Goal: Information Seeking & Learning: Find specific fact

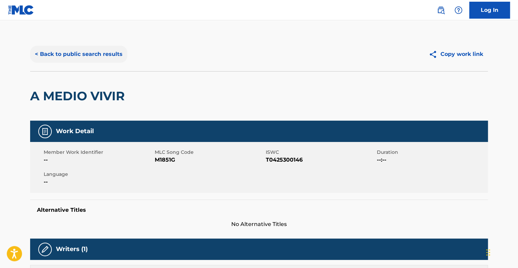
click at [76, 58] on button "< Back to public search results" at bounding box center [78, 54] width 97 height 17
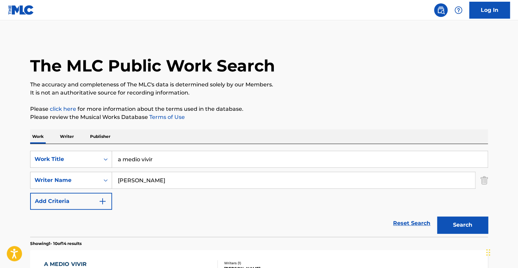
drag, startPoint x: 73, startPoint y: 143, endPoint x: 32, endPoint y: 136, distance: 42.3
type input "santa"
drag, startPoint x: 160, startPoint y: 181, endPoint x: 26, endPoint y: 164, distance: 134.9
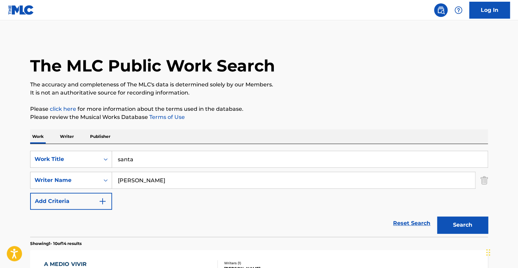
type input "[PERSON_NAME]"
click at [437, 216] on button "Search" at bounding box center [462, 224] width 51 height 17
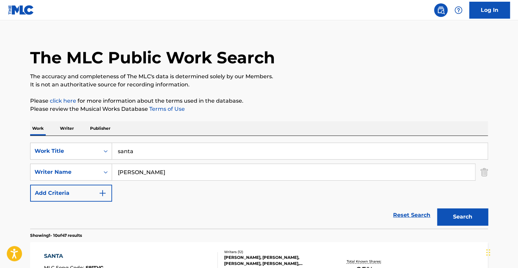
scroll to position [135, 0]
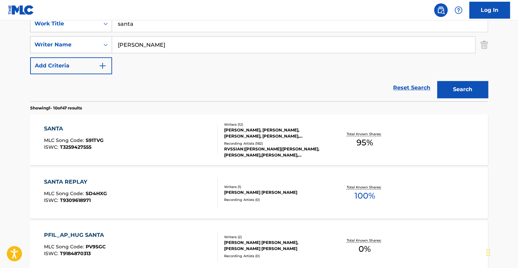
click at [156, 146] on div "SANTA MLC Song Code : S91TVG ISWC : T3259427555" at bounding box center [131, 140] width 174 height 30
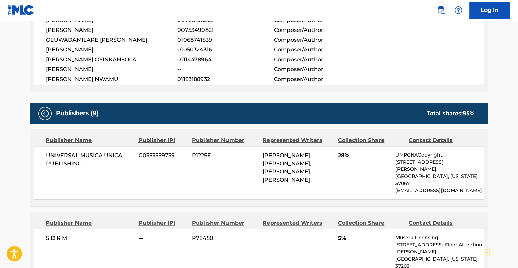
scroll to position [406, 0]
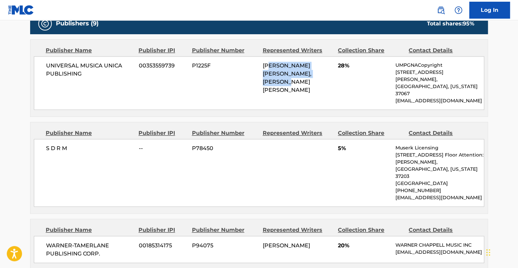
drag, startPoint x: 271, startPoint y: 67, endPoint x: 318, endPoint y: 71, distance: 47.2
click at [312, 71] on span "[PERSON_NAME] [PERSON_NAME], [PERSON_NAME] [PERSON_NAME]" at bounding box center [287, 77] width 49 height 31
click at [194, 219] on div "Publisher Name Publisher IPI Publisher Number Represented Writers Collection Sh…" at bounding box center [258, 244] width 457 height 50
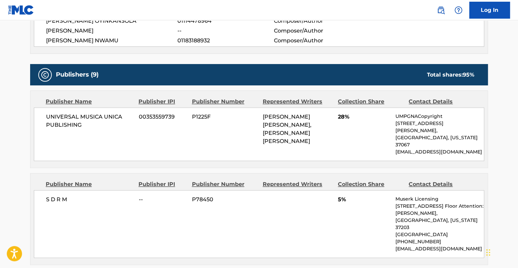
scroll to position [339, 0]
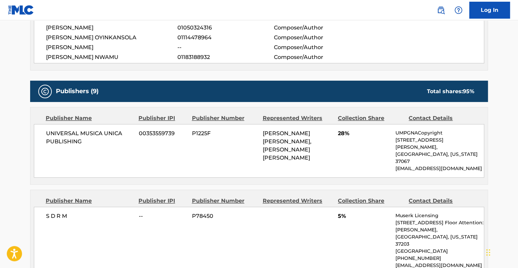
click at [365, 228] on div "S D R M -- P78450 5% Muserk Licensing [STREET_ADDRESS][PERSON_NAME][US_STATE] […" at bounding box center [259, 241] width 451 height 68
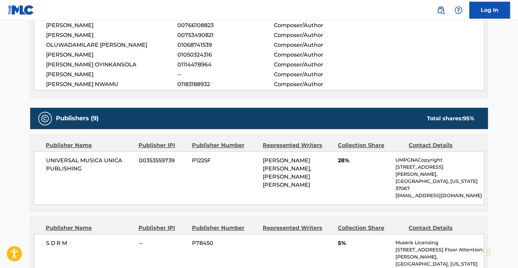
scroll to position [271, 0]
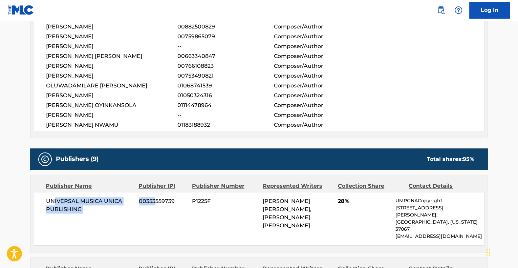
drag, startPoint x: 64, startPoint y: 203, endPoint x: 153, endPoint y: 210, distance: 89.7
click at [153, 210] on div "UNIVERSAL MUSICA UNICA PUBLISHING 00353559739 P1225F [PERSON_NAME] [PERSON_NAME…" at bounding box center [259, 219] width 451 height 54
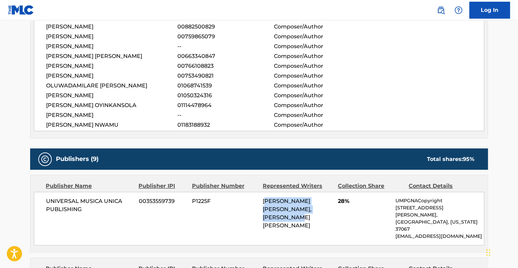
drag, startPoint x: 275, startPoint y: 200, endPoint x: 335, endPoint y: 218, distance: 62.2
click at [335, 218] on div "UNIVERSAL MUSICA UNICA PUBLISHING 00353559739 P1225F [PERSON_NAME] [PERSON_NAME…" at bounding box center [259, 219] width 451 height 54
click at [344, 217] on div "UNIVERSAL MUSICA UNICA PUBLISHING 00353559739 P1225F [PERSON_NAME] [PERSON_NAME…" at bounding box center [259, 219] width 451 height 54
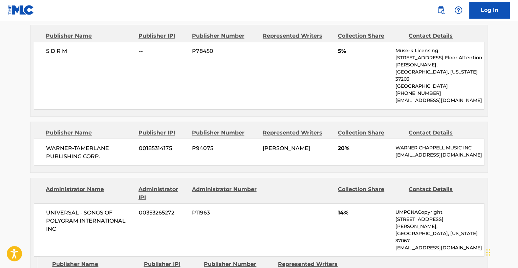
scroll to position [508, 0]
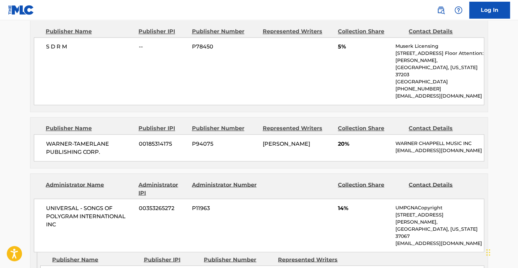
drag, startPoint x: 285, startPoint y: 126, endPoint x: 301, endPoint y: 133, distance: 18.3
click at [299, 140] on div "[PERSON_NAME]" at bounding box center [298, 144] width 70 height 8
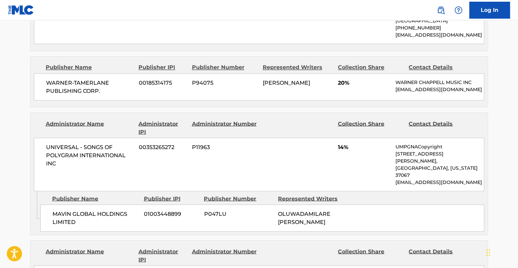
scroll to position [576, 0]
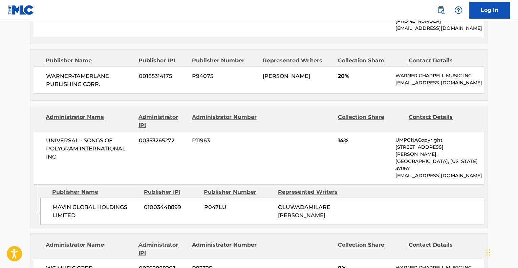
drag, startPoint x: 282, startPoint y: 166, endPoint x: 327, endPoint y: 178, distance: 46.8
click at [327, 204] on span "OLUWADAMILARE [PERSON_NAME]" at bounding box center [304, 211] width 53 height 15
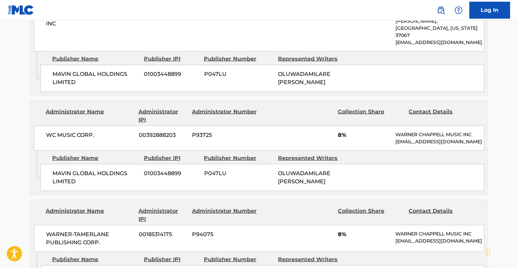
scroll to position [711, 0]
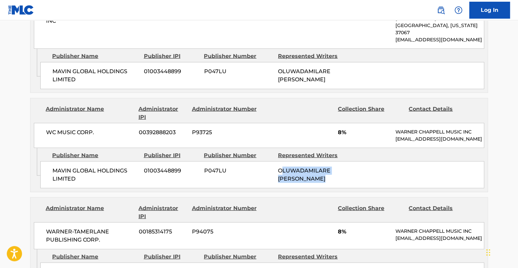
drag, startPoint x: 305, startPoint y: 135, endPoint x: 320, endPoint y: 145, distance: 18.9
click at [320, 161] on div "MAVIN GLOBAL HOLDINGS LIMITED 01003448899 P047LU OLUWADAMILARE [PERSON_NAME]" at bounding box center [262, 174] width 444 height 27
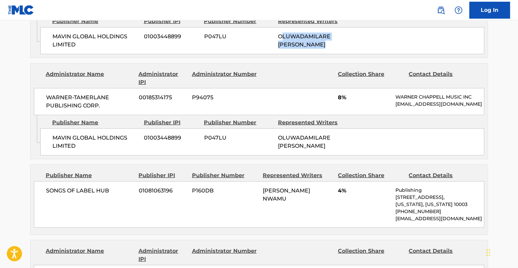
scroll to position [847, 0]
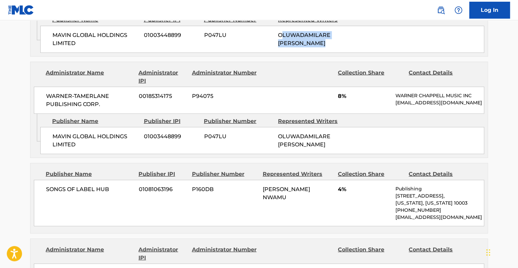
drag, startPoint x: 286, startPoint y: 173, endPoint x: 269, endPoint y: 158, distance: 22.3
click at [269, 180] on div "SONGS OF LABEL HUB 01081063196 P160DB [PERSON_NAME] NWAMU 4% Publishing [STREET…" at bounding box center [259, 203] width 451 height 46
click at [187, 181] on div "SONGS OF LABEL HUB 01081063196 P160DB [PERSON_NAME] NWAMU 4% Publishing [STREET…" at bounding box center [259, 203] width 451 height 46
click at [111, 180] on div "SONGS OF LABEL HUB 01081063196 P160DB [PERSON_NAME] NWAMU 4% Publishing [STREET…" at bounding box center [259, 203] width 451 height 46
drag, startPoint x: 263, startPoint y: 149, endPoint x: 290, endPoint y: 167, distance: 32.5
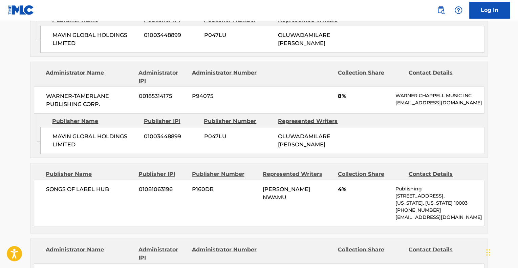
click at [290, 185] on div "[PERSON_NAME] NWAMU" at bounding box center [298, 193] width 70 height 16
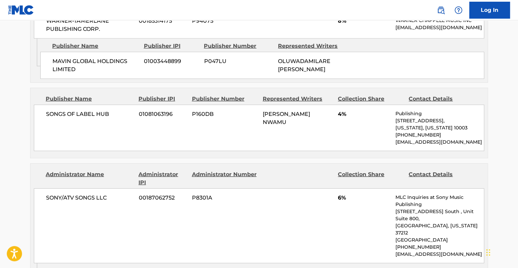
scroll to position [881, 0]
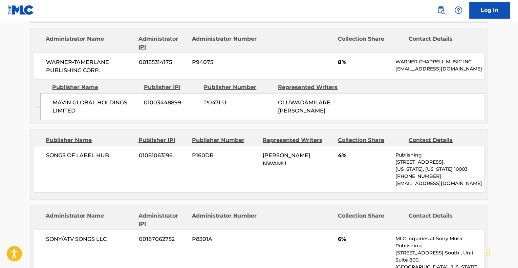
click at [131, 146] on div "SONGS OF LABEL HUB 01081063196 P160DB [PERSON_NAME] NWAMU 4% Publishing [STREET…" at bounding box center [259, 169] width 451 height 46
drag, startPoint x: 117, startPoint y: 120, endPoint x: 43, endPoint y: 119, distance: 74.5
click at [43, 146] on div "SONGS OF LABEL HUB 01081063196 P160DB [PERSON_NAME] NWAMU 4% Publishing [STREET…" at bounding box center [259, 169] width 451 height 46
copy span "SONGS OF LABEL HUB"
click at [134, 230] on div "SONY/ATV SONGS LLC 00187062752 P8301A 6% MLC Inquiries at Sony Music Publishing…" at bounding box center [259, 267] width 451 height 75
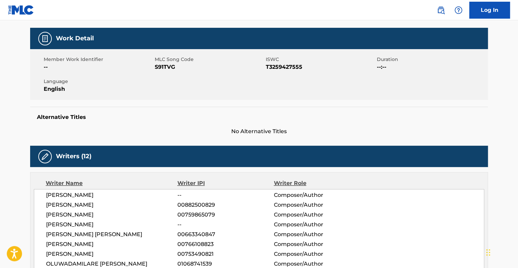
scroll to position [0, 0]
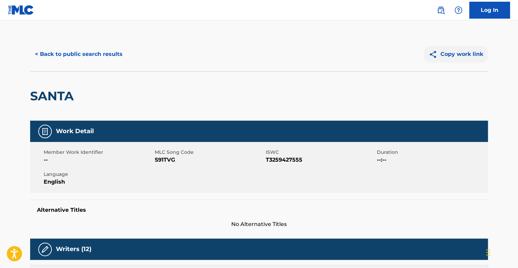
click at [464, 55] on button "Copy work link" at bounding box center [456, 54] width 64 height 17
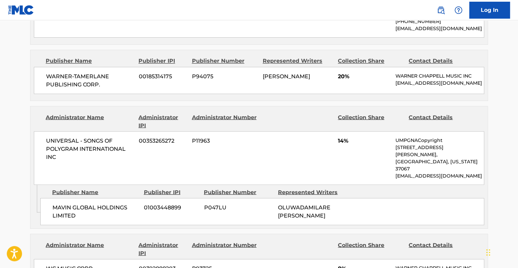
scroll to position [576, 0]
drag, startPoint x: 287, startPoint y: 168, endPoint x: 346, endPoint y: 183, distance: 60.1
click at [346, 197] on div "MAVIN GLOBAL HOLDINGS LIMITED 01003448899 P047LU OLUWADAMILARE [PERSON_NAME]" at bounding box center [262, 210] width 444 height 27
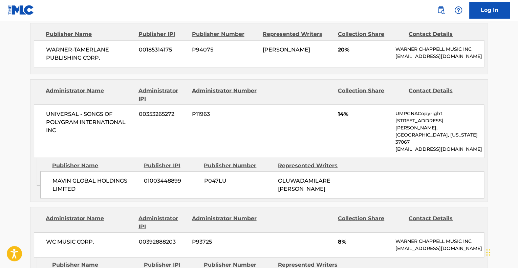
scroll to position [644, 0]
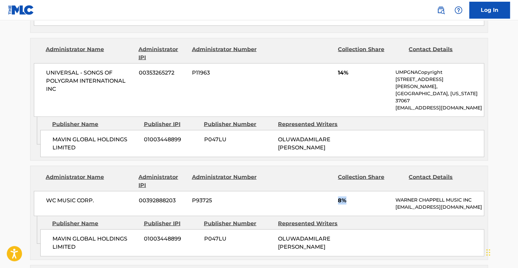
drag, startPoint x: 358, startPoint y: 162, endPoint x: 322, endPoint y: 163, distance: 35.3
click at [322, 191] on div "WC MUSIC CORP. 00392888203 P93725 8% [PERSON_NAME] MUSIC INC [EMAIL_ADDRESS][DO…" at bounding box center [259, 203] width 451 height 25
drag, startPoint x: 70, startPoint y: 210, endPoint x: 58, endPoint y: 208, distance: 11.8
click at [58, 234] on span "MAVIN GLOBAL HOLDINGS LIMITED" at bounding box center [96, 242] width 86 height 16
click at [344, 223] on div "Publishers (9) Total shares: 95 % Publisher Name Publisher IPI Publisher Number…" at bounding box center [259, 252] width 458 height 953
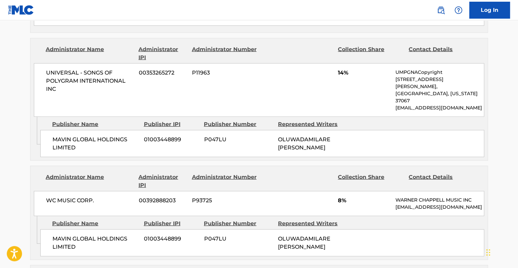
drag, startPoint x: 332, startPoint y: 212, endPoint x: 274, endPoint y: 203, distance: 59.0
click at [274, 229] on div "MAVIN GLOBAL HOLDINGS LIMITED 01003448899 P047LU OLUWADAMILARE [PERSON_NAME]" at bounding box center [262, 242] width 444 height 27
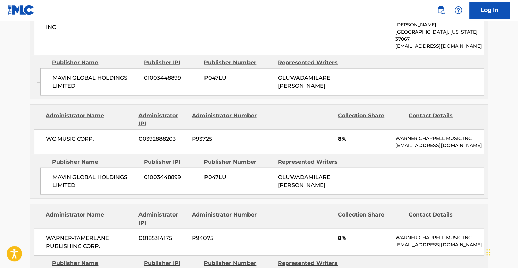
scroll to position [711, 0]
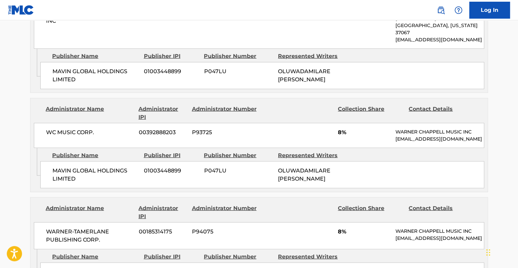
drag, startPoint x: 343, startPoint y: 240, endPoint x: 272, endPoint y: 231, distance: 71.3
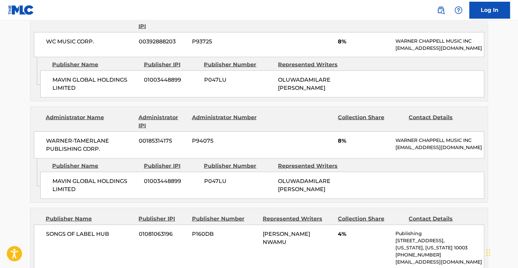
scroll to position [813, 0]
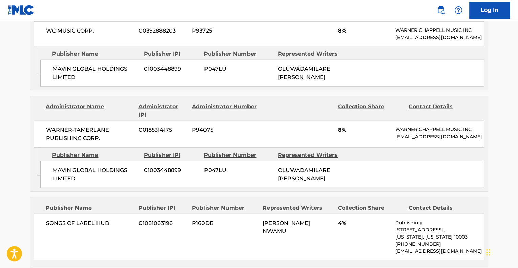
drag, startPoint x: 286, startPoint y: 201, endPoint x: 264, endPoint y: 187, distance: 25.6
click at [264, 220] on span "[PERSON_NAME] NWAMU" at bounding box center [286, 227] width 47 height 15
click at [267, 220] on span "[PERSON_NAME] NWAMU" at bounding box center [286, 227] width 47 height 15
drag, startPoint x: 263, startPoint y: 183, endPoint x: 288, endPoint y: 199, distance: 28.9
click at [288, 219] on div "[PERSON_NAME] NWAMU" at bounding box center [298, 227] width 70 height 16
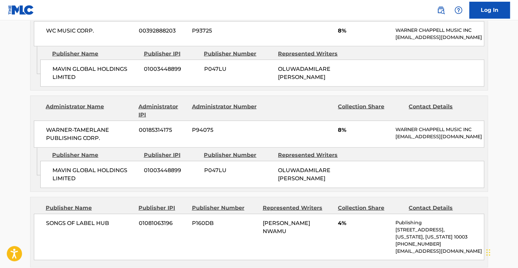
copy span "[PERSON_NAME] NWAMU"
click at [310, 214] on div "SONGS OF LABEL HUB 01081063196 P160DB [PERSON_NAME] NWAMU 4% Publishing [STREET…" at bounding box center [259, 237] width 451 height 46
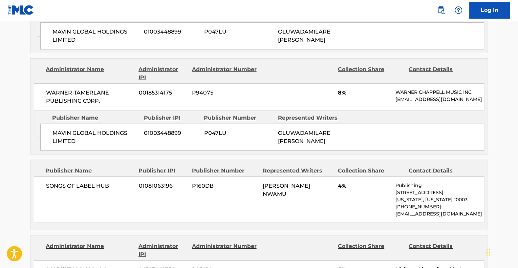
scroll to position [847, 0]
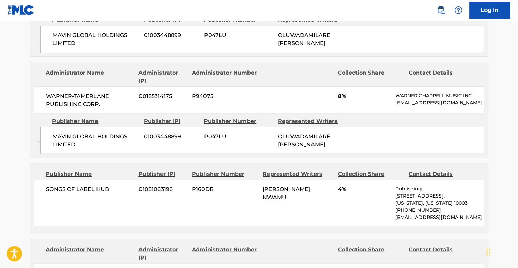
click at [83, 180] on div "SONGS OF LABEL HUB 01081063196 P160DB [PERSON_NAME] NWAMU 4% Publishing [STREET…" at bounding box center [259, 203] width 451 height 46
click at [119, 180] on div "SONGS OF LABEL HUB 01081063196 P160DB [PERSON_NAME] NWAMU 4% Publishing [STREET…" at bounding box center [259, 203] width 451 height 46
drag, startPoint x: 289, startPoint y: 167, endPoint x: 263, endPoint y: 146, distance: 33.1
click at [263, 180] on div "SONGS OF LABEL HUB 01081063196 P160DB [PERSON_NAME] NWAMU 4% Publishing [STREET…" at bounding box center [259, 203] width 451 height 46
copy span "[PERSON_NAME] NWAMU"
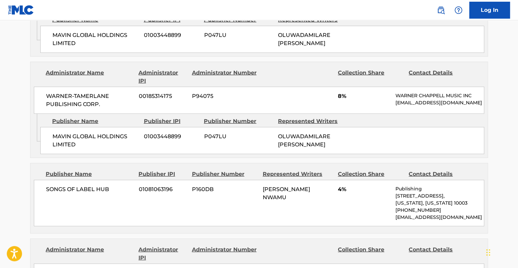
drag, startPoint x: 212, startPoint y: 169, endPoint x: 273, endPoint y: 204, distance: 69.7
click at [213, 180] on div "SONGS OF LABEL HUB 01081063196 P160DB [PERSON_NAME] NWAMU 4% Publishing [STREET…" at bounding box center [259, 203] width 451 height 46
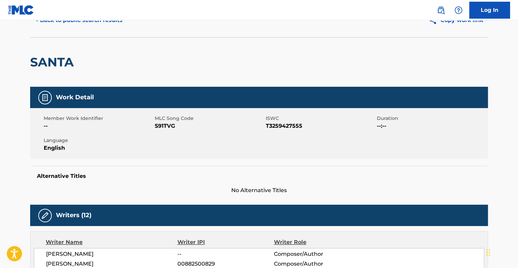
scroll to position [0, 0]
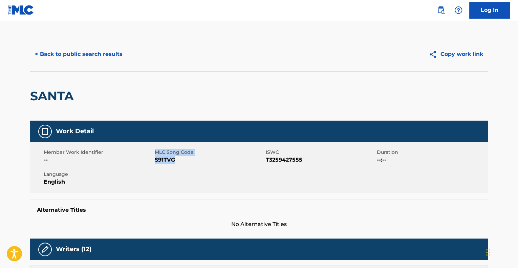
drag, startPoint x: 167, startPoint y: 158, endPoint x: 155, endPoint y: 151, distance: 13.4
click at [155, 151] on div "MLC Song Code S91TVG" at bounding box center [210, 156] width 111 height 15
copy div "MLC Song Code S91TVG"
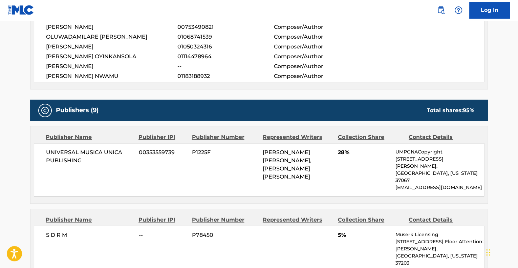
scroll to position [305, 0]
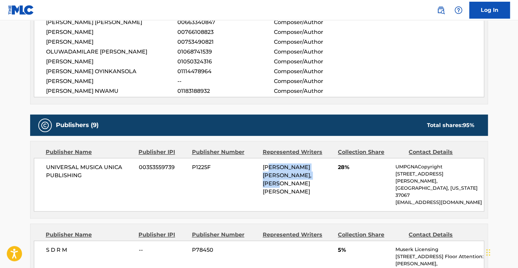
drag, startPoint x: 295, startPoint y: 171, endPoint x: 306, endPoint y: 188, distance: 20.5
click at [306, 188] on div "UNIVERSAL MUSICA UNICA PUBLISHING 00353559739 P1225F [PERSON_NAME] [PERSON_NAME…" at bounding box center [259, 185] width 451 height 54
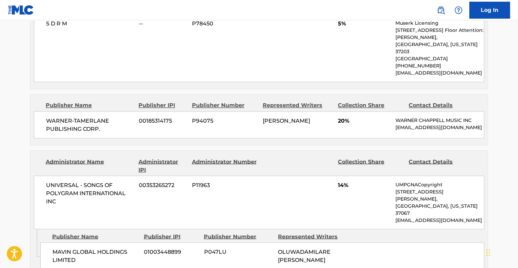
scroll to position [542, 0]
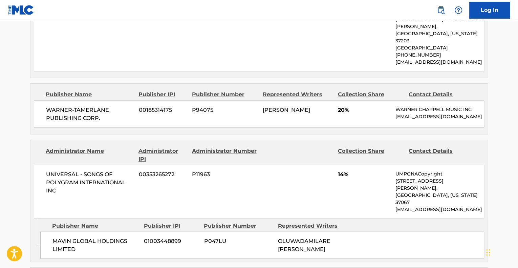
drag, startPoint x: 259, startPoint y: 84, endPoint x: 297, endPoint y: 99, distance: 40.7
click at [297, 100] on div "WARNER-[PERSON_NAME] PUBLISHING CORP. 00185314175 P94075 [PERSON_NAME] 20% [PER…" at bounding box center [259, 113] width 451 height 27
drag, startPoint x: 116, startPoint y: 149, endPoint x: 340, endPoint y: 215, distance: 234.4
click at [336, 215] on div "Administrator Name Administrator IPI Administrator Number Collection Share Cont…" at bounding box center [259, 201] width 458 height 123
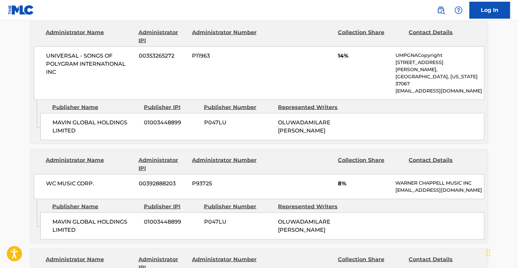
scroll to position [677, 0]
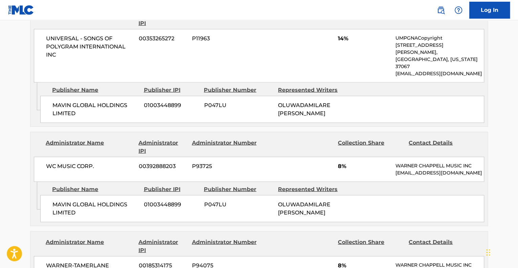
drag, startPoint x: 280, startPoint y: 170, endPoint x: 344, endPoint y: 176, distance: 64.3
click at [344, 201] on div "OLUWADAMILARE [PERSON_NAME]" at bounding box center [312, 209] width 69 height 16
click at [47, 195] on div "MAVIN GLOBAL HOLDINGS LIMITED 01003448899 P047LU OLUWADAMILARE [PERSON_NAME]" at bounding box center [262, 208] width 444 height 27
drag, startPoint x: 308, startPoint y: 168, endPoint x: 335, endPoint y: 173, distance: 27.2
click at [335, 201] on div "OLUWADAMILARE [PERSON_NAME]" at bounding box center [312, 209] width 69 height 16
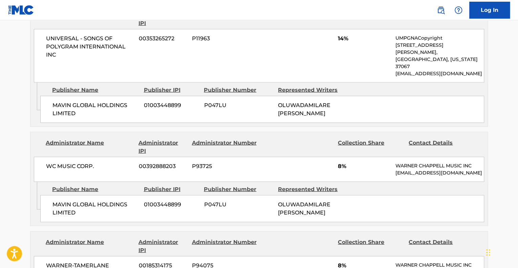
click at [70, 157] on div "WC MUSIC CORP. 00392888203 P93725 8% [PERSON_NAME] MUSIC INC [EMAIL_ADDRESS][DO…" at bounding box center [259, 169] width 451 height 25
drag, startPoint x: 54, startPoint y: 172, endPoint x: 113, endPoint y: 180, distance: 60.1
click at [113, 195] on div "MAVIN GLOBAL HOLDINGS LIMITED 01003448899 P047LU OLUWADAMILARE [PERSON_NAME]" at bounding box center [262, 208] width 444 height 27
drag, startPoint x: 279, startPoint y: 166, endPoint x: 328, endPoint y: 181, distance: 51.2
click at [328, 195] on div "MAVIN GLOBAL HOLDINGS LIMITED 01003448899 P047LU OLUWADAMILARE [PERSON_NAME]" at bounding box center [262, 208] width 444 height 27
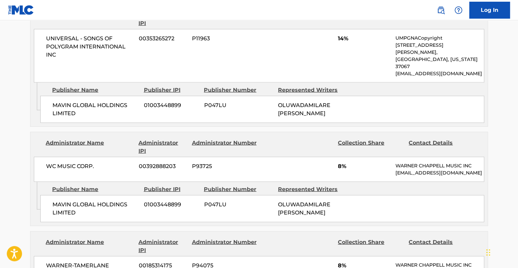
click at [61, 186] on div "Admin Original Publisher Connecting Line Publisher Name Publisher IPI Publisher…" at bounding box center [258, 204] width 457 height 44
drag, startPoint x: 89, startPoint y: 170, endPoint x: 97, endPoint y: 183, distance: 14.5
click at [97, 195] on div "MAVIN GLOBAL HOLDINGS LIMITED 01003448899 P047LU OLUWADAMILARE [PERSON_NAME]" at bounding box center [262, 208] width 444 height 27
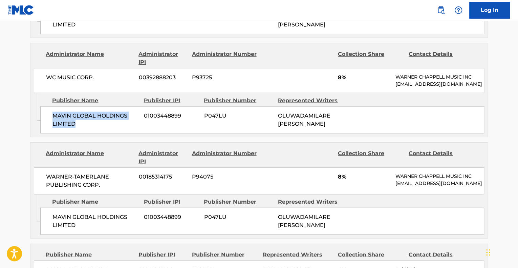
scroll to position [779, 0]
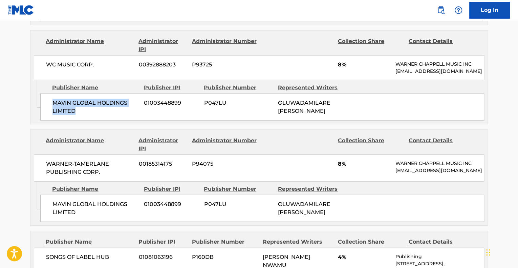
drag, startPoint x: 337, startPoint y: 178, endPoint x: 39, endPoint y: 118, distance: 304.2
click at [39, 129] on div "Administrator Name Administrator IPI Administrator Number Collection Share Cont…" at bounding box center [259, 177] width 458 height 96
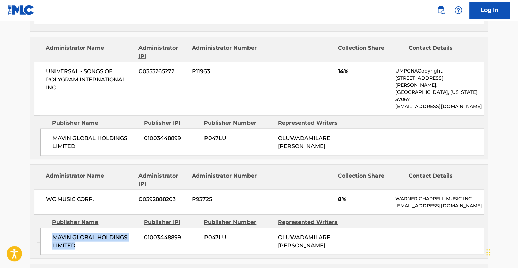
scroll to position [644, 0]
